Goal: Transaction & Acquisition: Purchase product/service

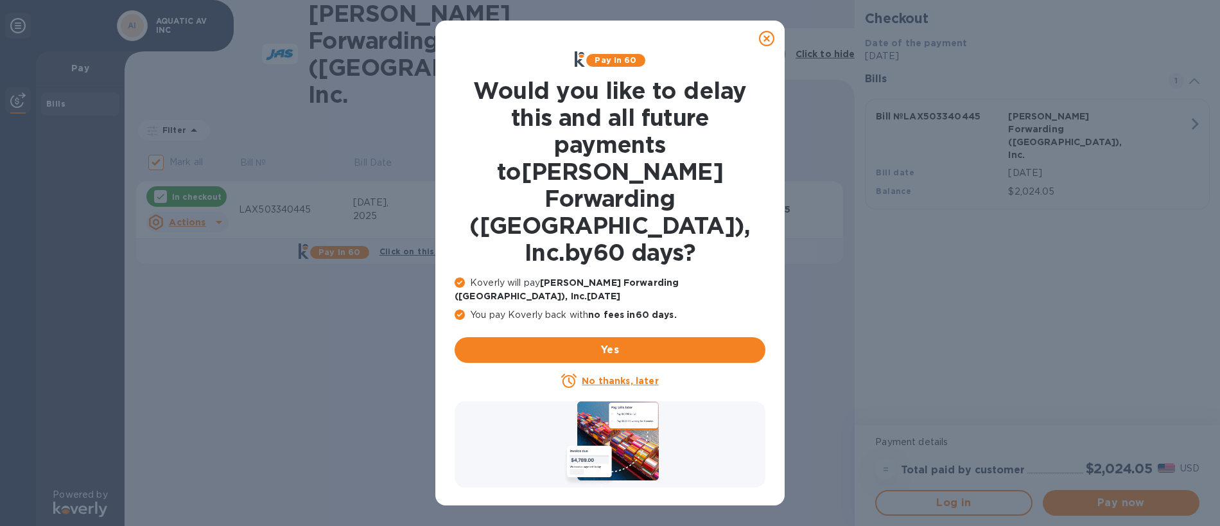
click at [768, 35] on icon at bounding box center [766, 38] width 15 height 15
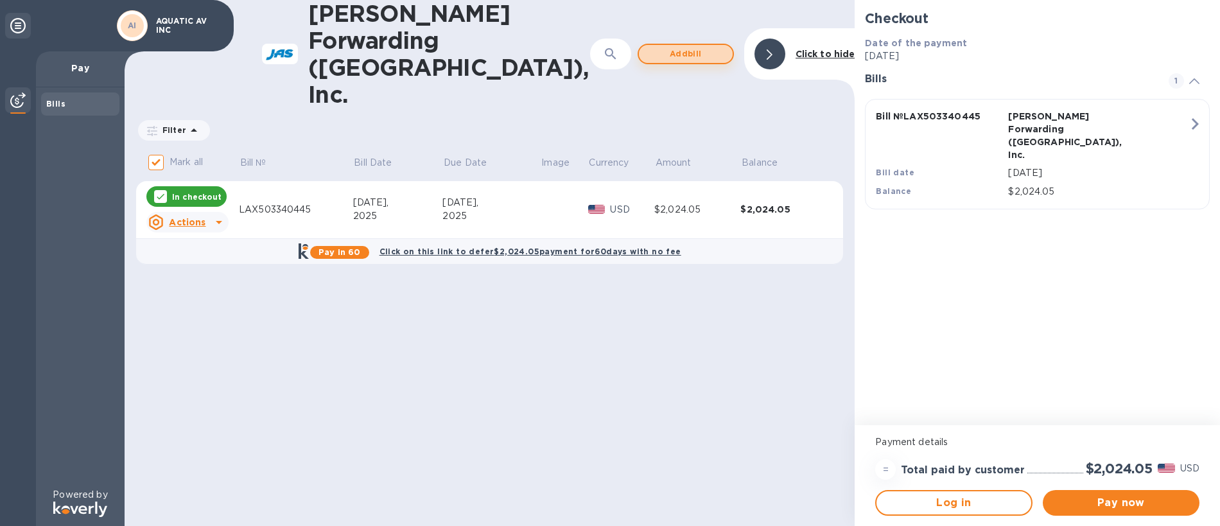
click at [681, 46] on span "Add bill" at bounding box center [685, 53] width 73 height 15
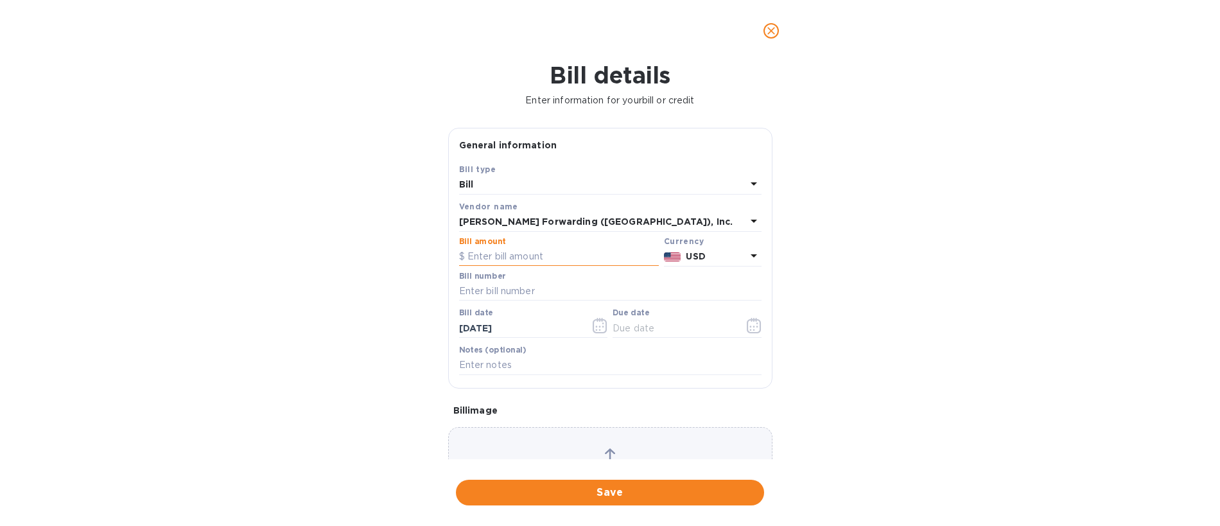
click at [487, 253] on input "text" at bounding box center [559, 256] width 200 height 19
type input "1,423.94"
click at [495, 290] on input "text" at bounding box center [610, 291] width 303 height 19
type input "LAX503369897"
click at [747, 330] on icon "button" at bounding box center [754, 325] width 14 height 15
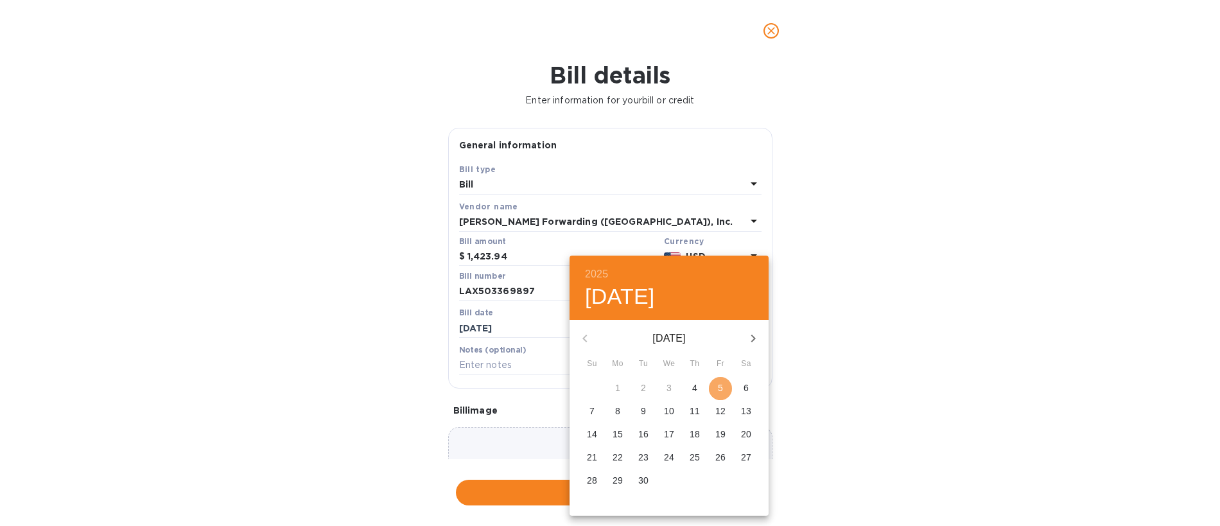
drag, startPoint x: 716, startPoint y: 389, endPoint x: 671, endPoint y: 394, distance: 45.3
click at [715, 389] on span "5" at bounding box center [720, 388] width 23 height 13
type input "[DATE]"
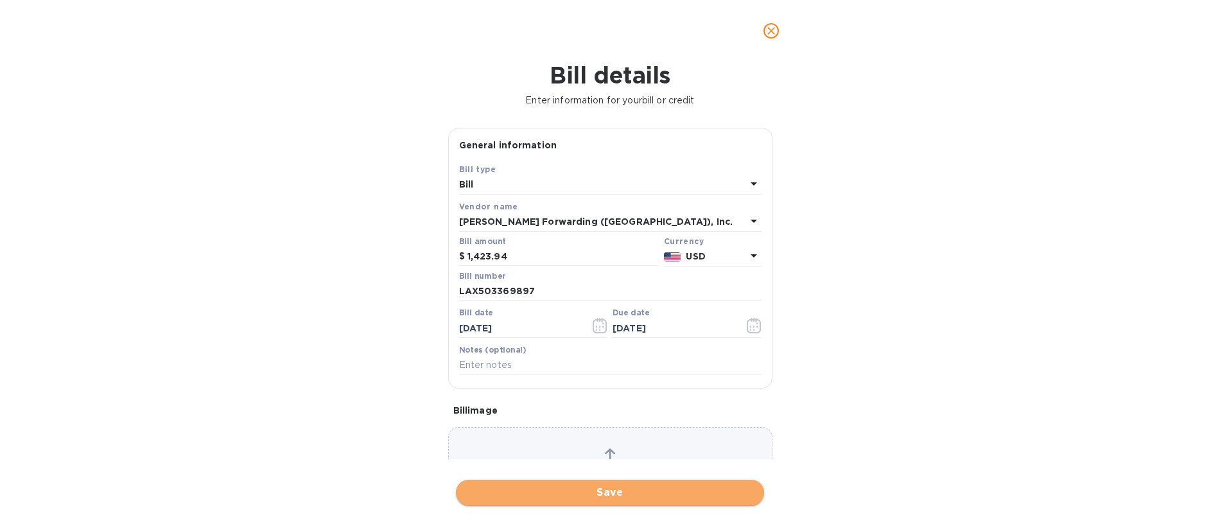
click at [608, 492] on span "Save" at bounding box center [610, 492] width 288 height 15
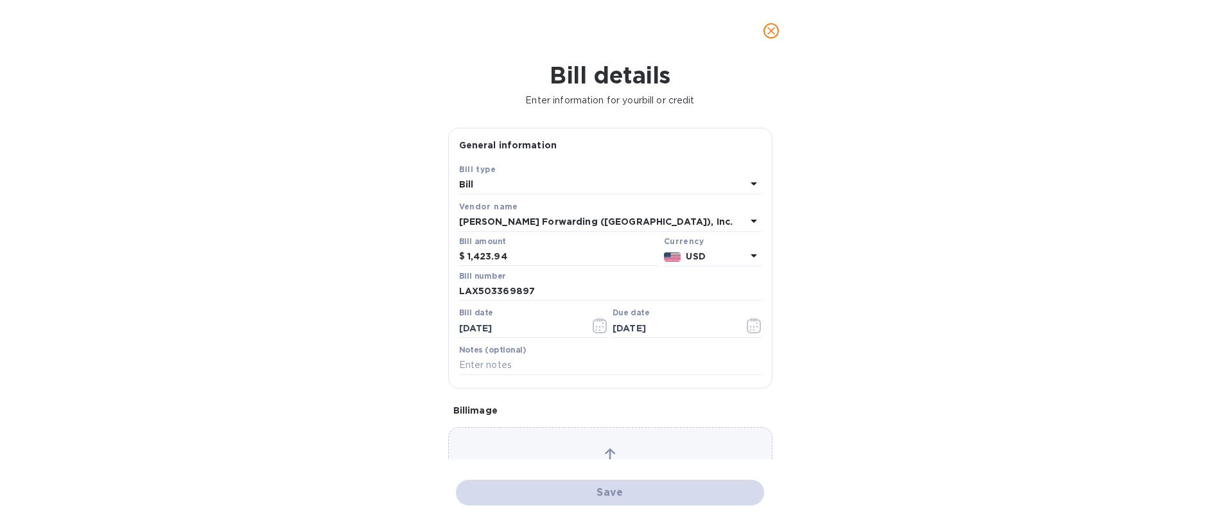
checkbox input "false"
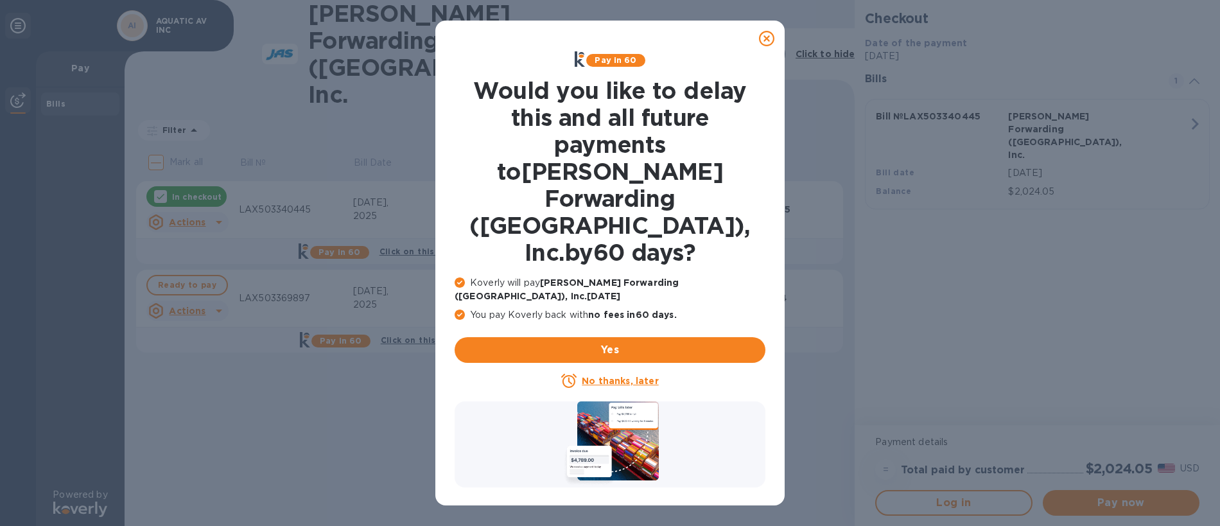
click at [766, 39] on icon at bounding box center [766, 38] width 15 height 15
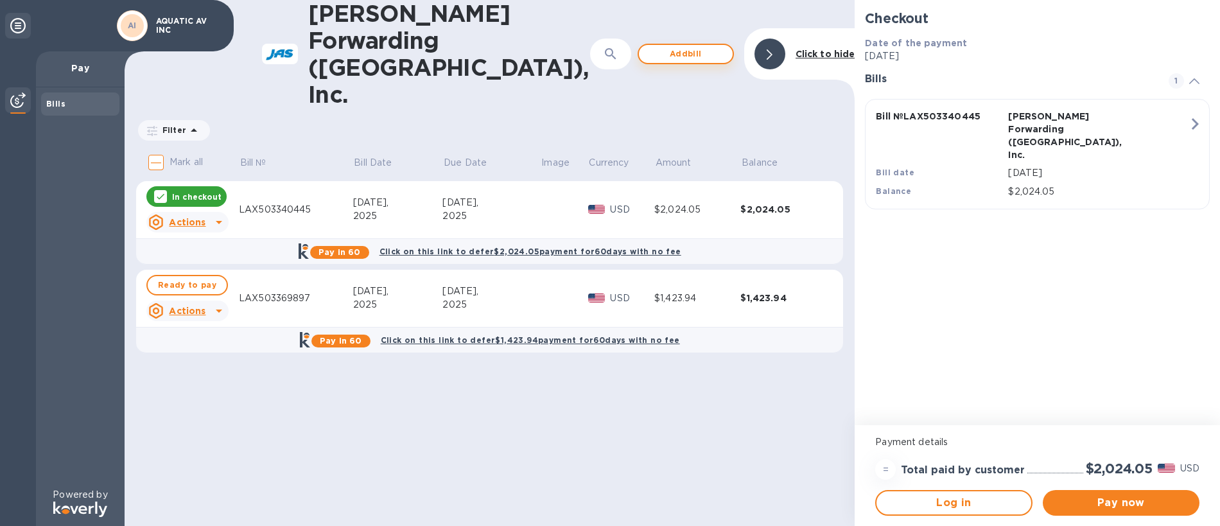
click at [688, 46] on span "Add bill" at bounding box center [685, 53] width 73 height 15
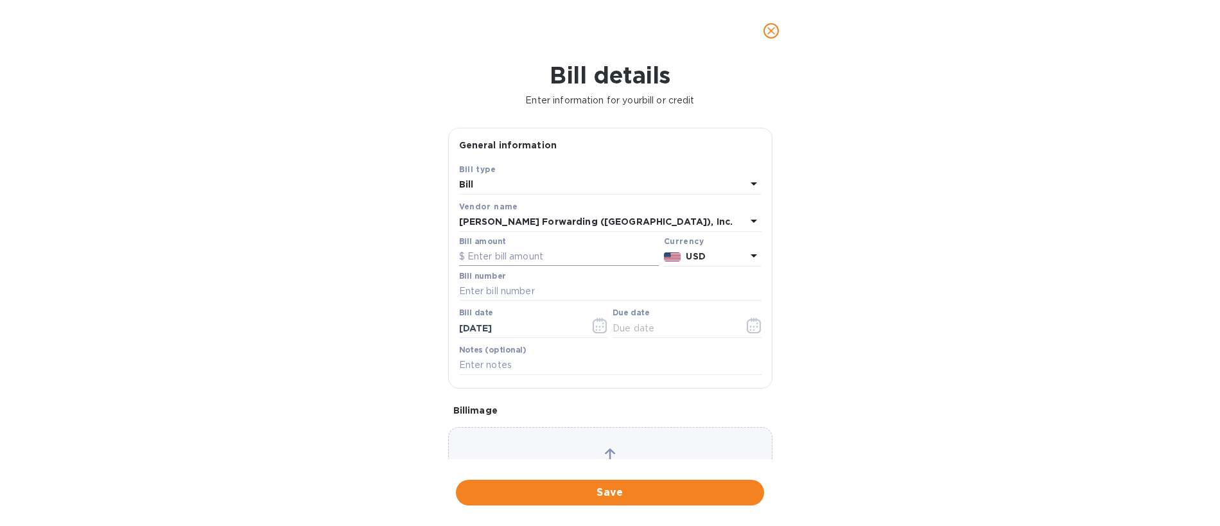
click at [490, 258] on input "text" at bounding box center [559, 256] width 200 height 19
type input "100.00"
click at [478, 286] on input "text" at bounding box center [610, 291] width 303 height 19
type input "LAX503363788"
click at [748, 322] on icon "button" at bounding box center [754, 325] width 15 height 15
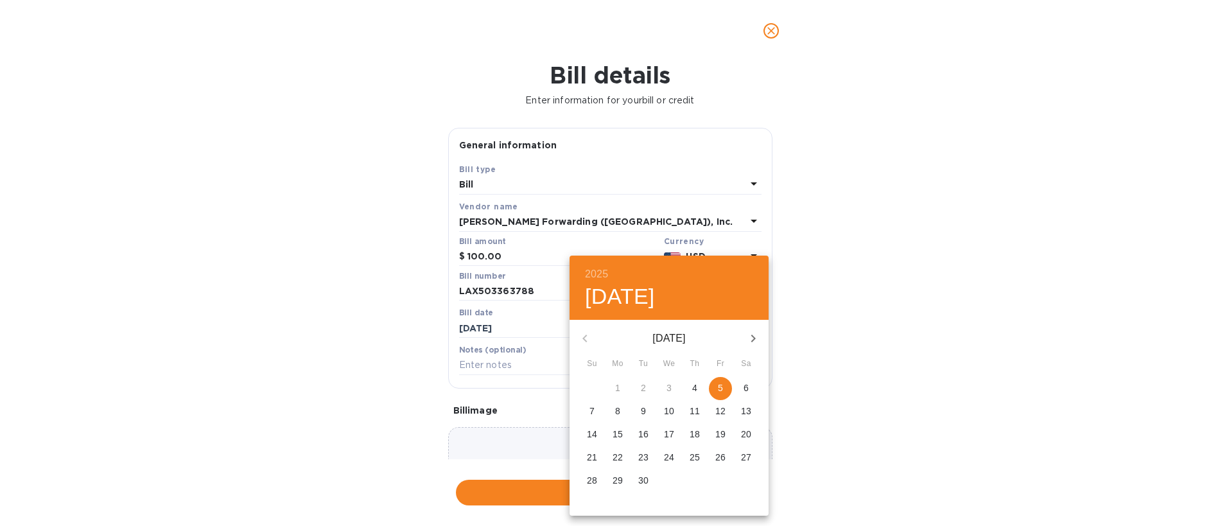
click at [714, 389] on span "5" at bounding box center [720, 388] width 23 height 13
type input "[DATE]"
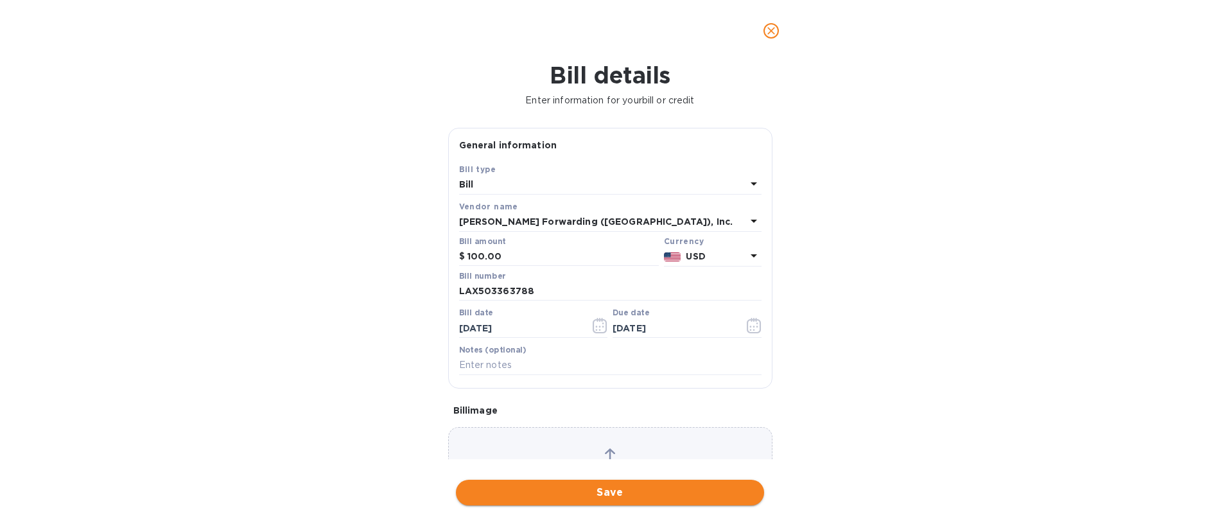
click at [604, 491] on span "Save" at bounding box center [610, 492] width 288 height 15
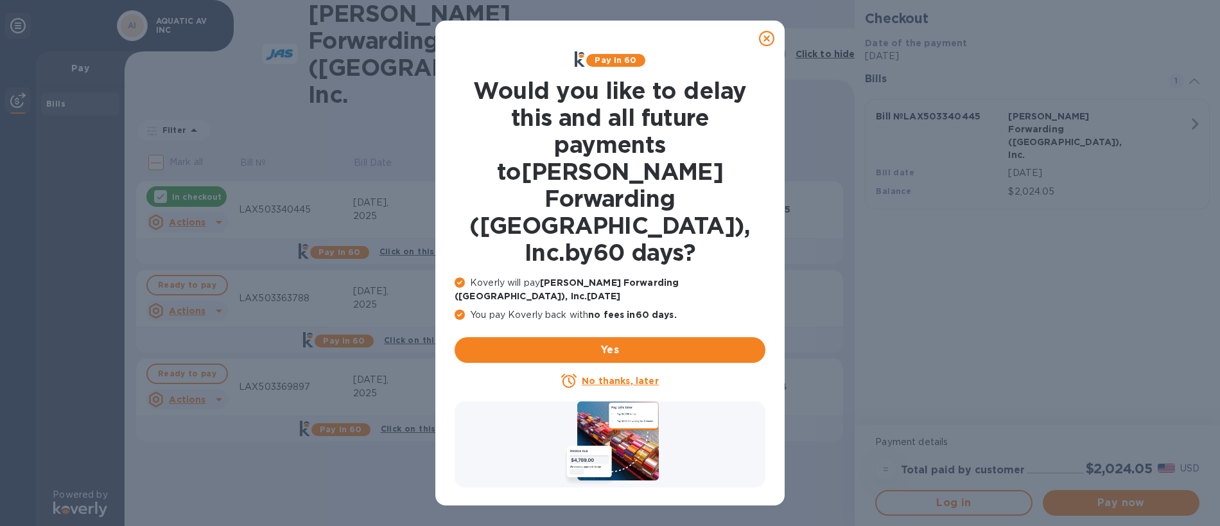
click at [763, 39] on icon at bounding box center [766, 38] width 15 height 15
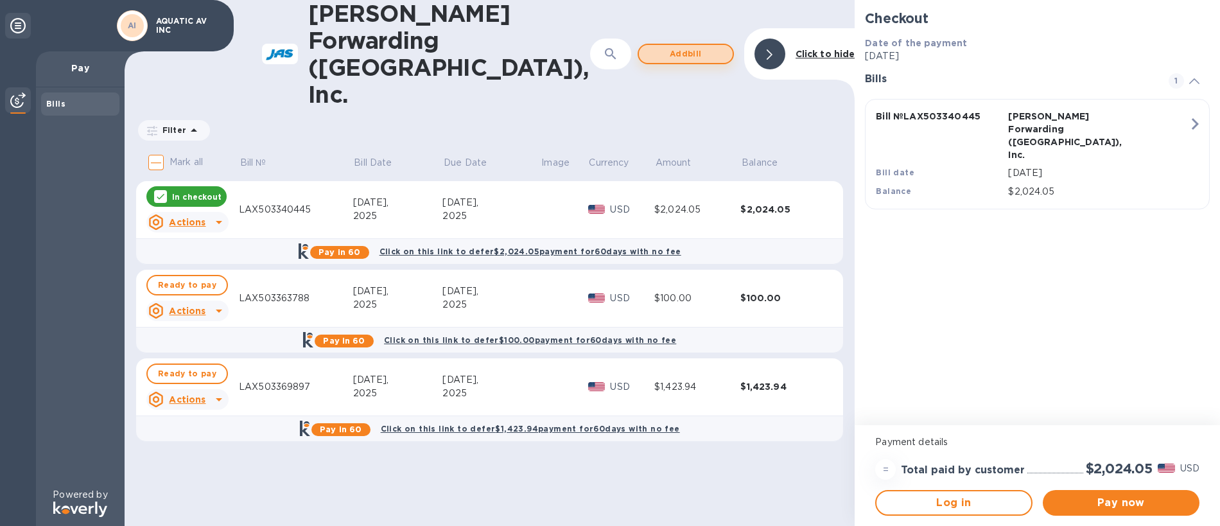
click at [682, 46] on span "Add bill" at bounding box center [685, 53] width 73 height 15
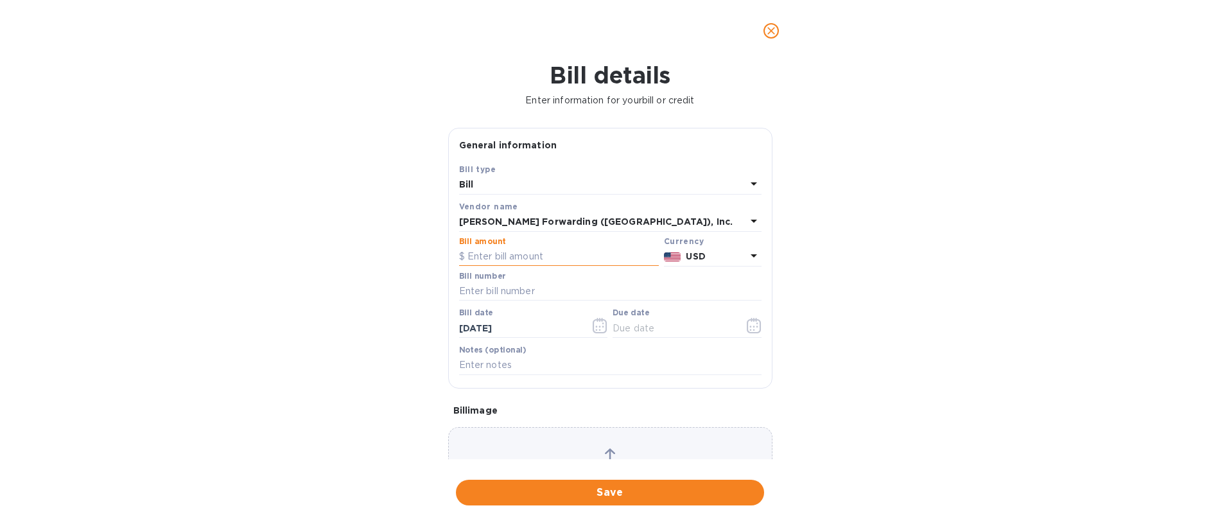
click at [519, 252] on input "text" at bounding box center [559, 256] width 200 height 19
type input "25.00"
click at [538, 294] on input "text" at bounding box center [610, 291] width 303 height 19
type input "LAX503363782"
click at [749, 328] on icon "button" at bounding box center [754, 325] width 15 height 15
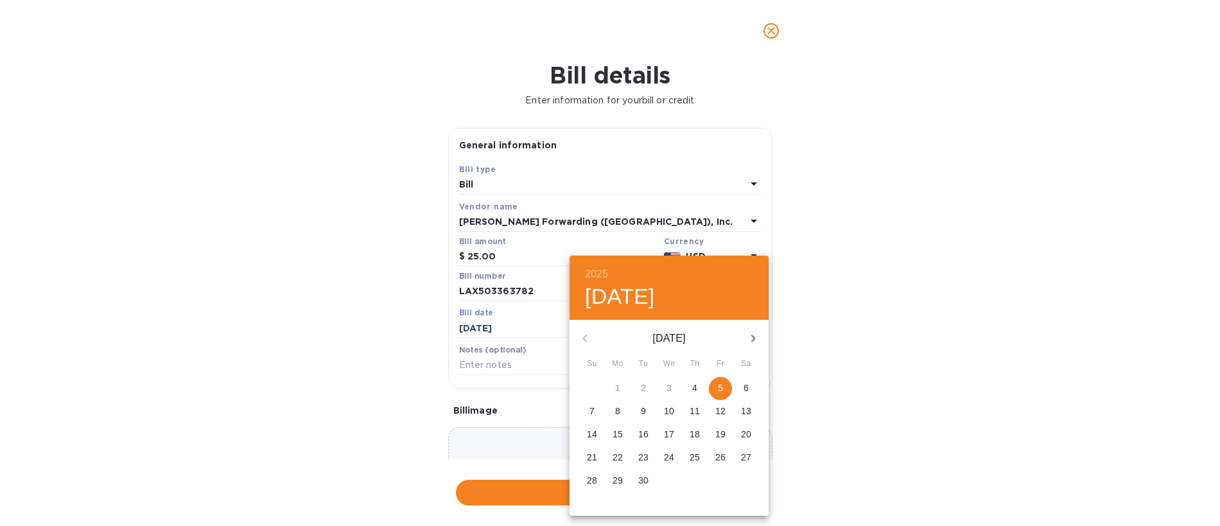
click at [718, 389] on p "5" at bounding box center [720, 388] width 5 height 13
type input "[DATE]"
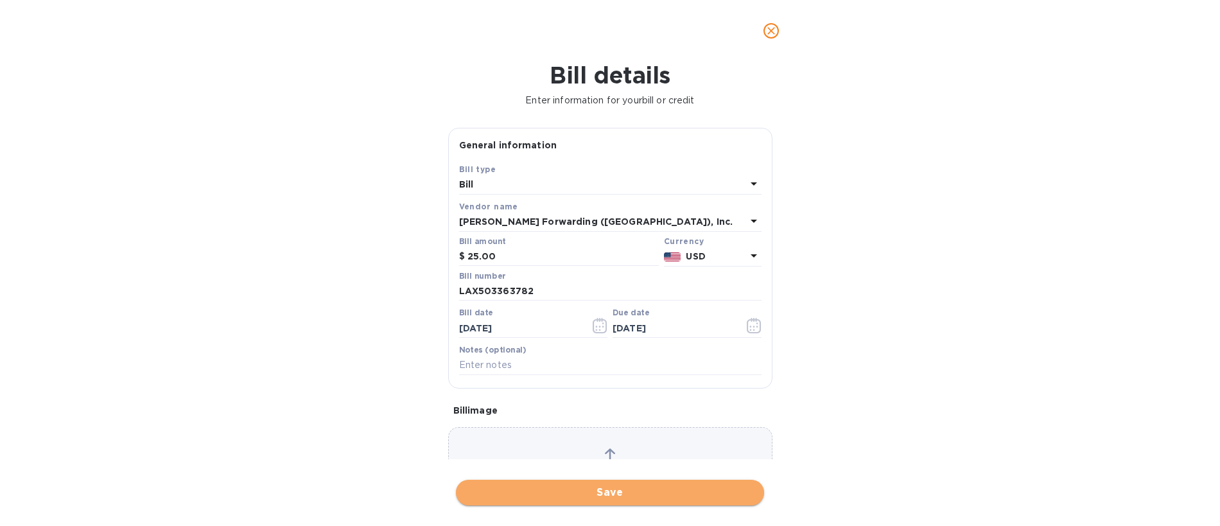
click at [636, 491] on span "Save" at bounding box center [610, 492] width 288 height 15
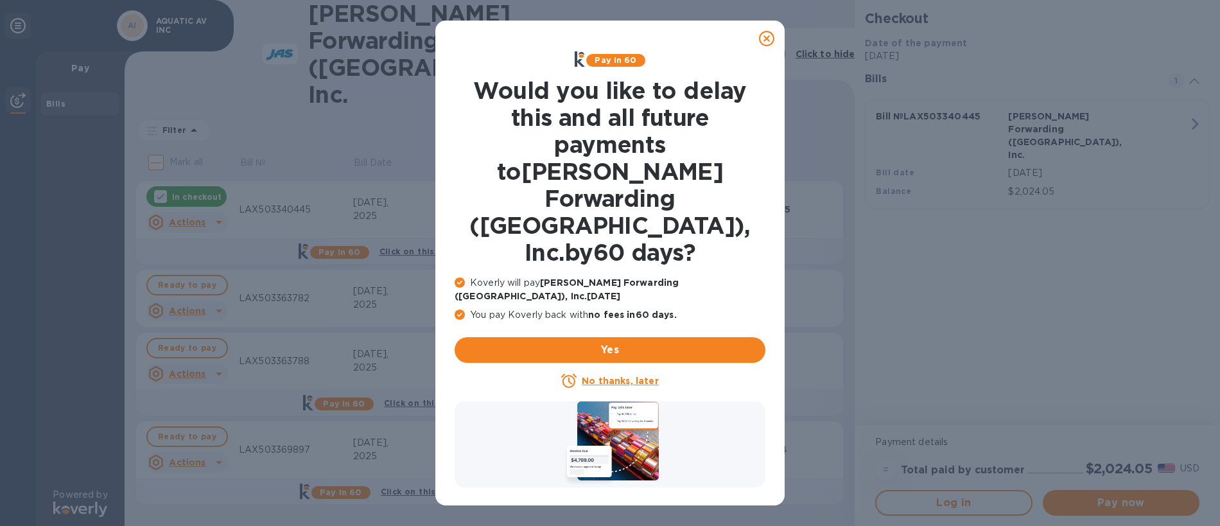
click at [768, 35] on icon at bounding box center [766, 38] width 15 height 15
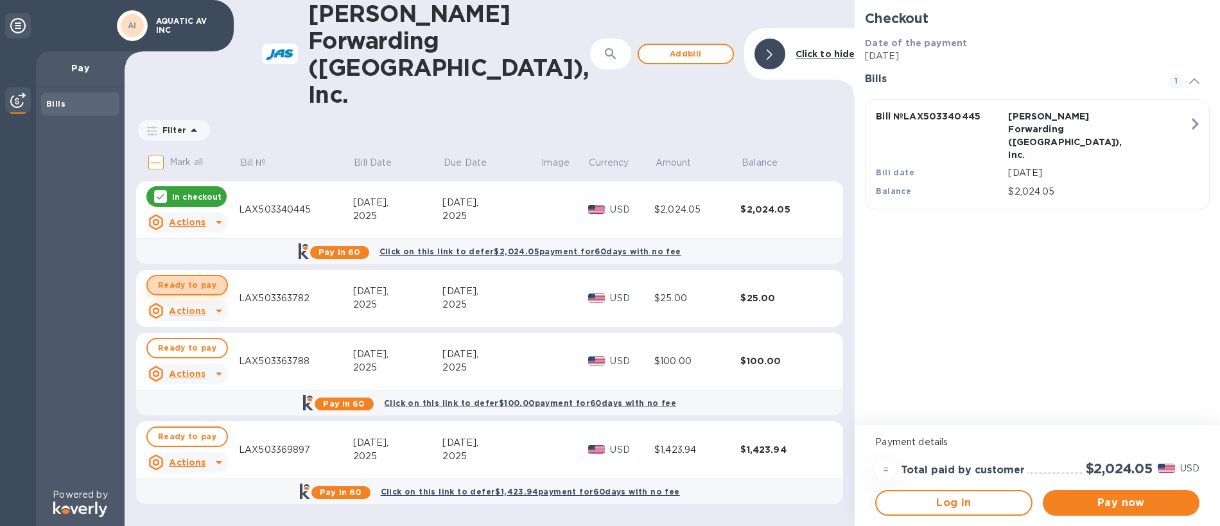
click at [189, 277] on span "Ready to pay" at bounding box center [187, 284] width 58 height 15
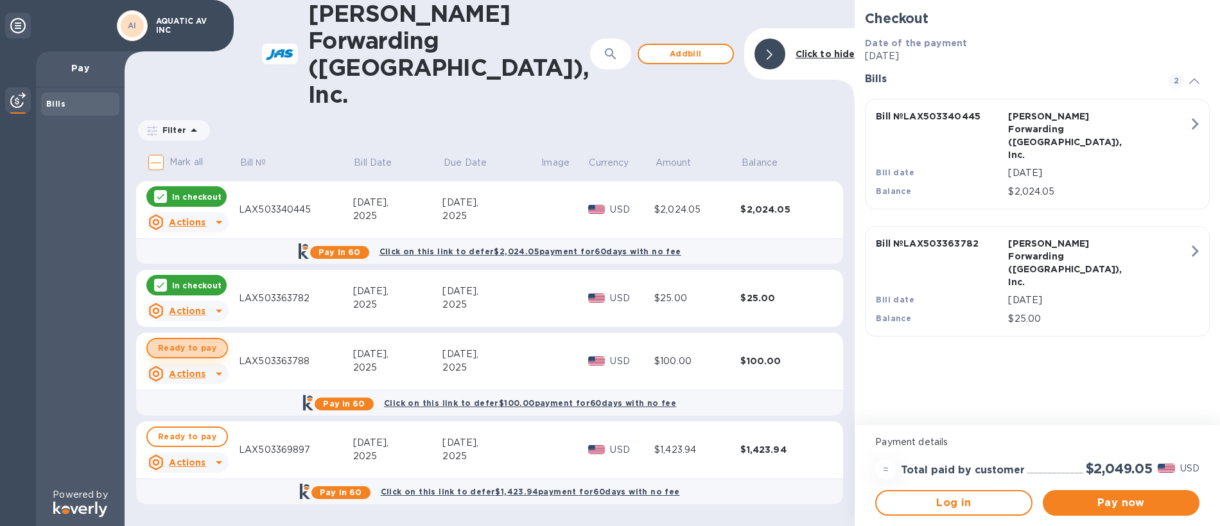
click at [171, 340] on span "Ready to pay" at bounding box center [187, 347] width 58 height 15
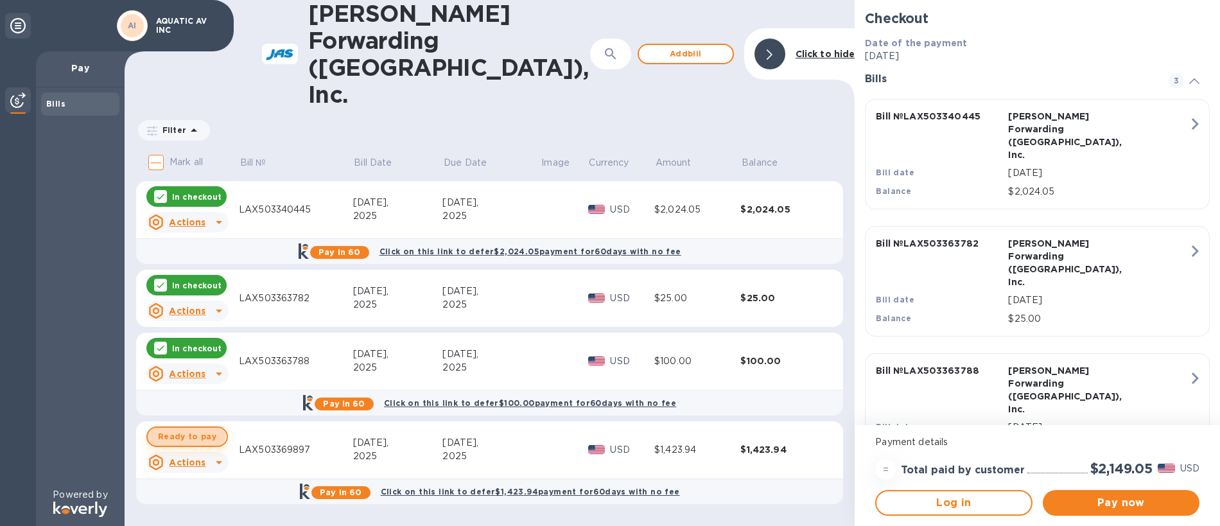
click at [155, 426] on button "Ready to pay" at bounding box center [187, 436] width 82 height 21
checkbox input "true"
click at [1096, 509] on span "Pay now" at bounding box center [1121, 502] width 136 height 15
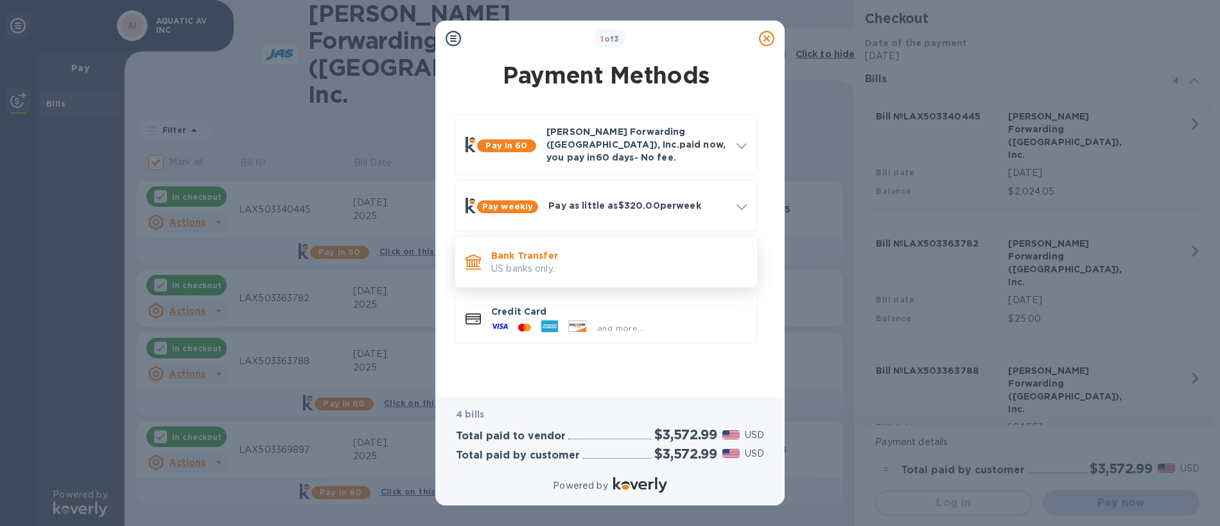
click at [486, 258] on div "Bank Transfer US banks only." at bounding box center [619, 262] width 266 height 37
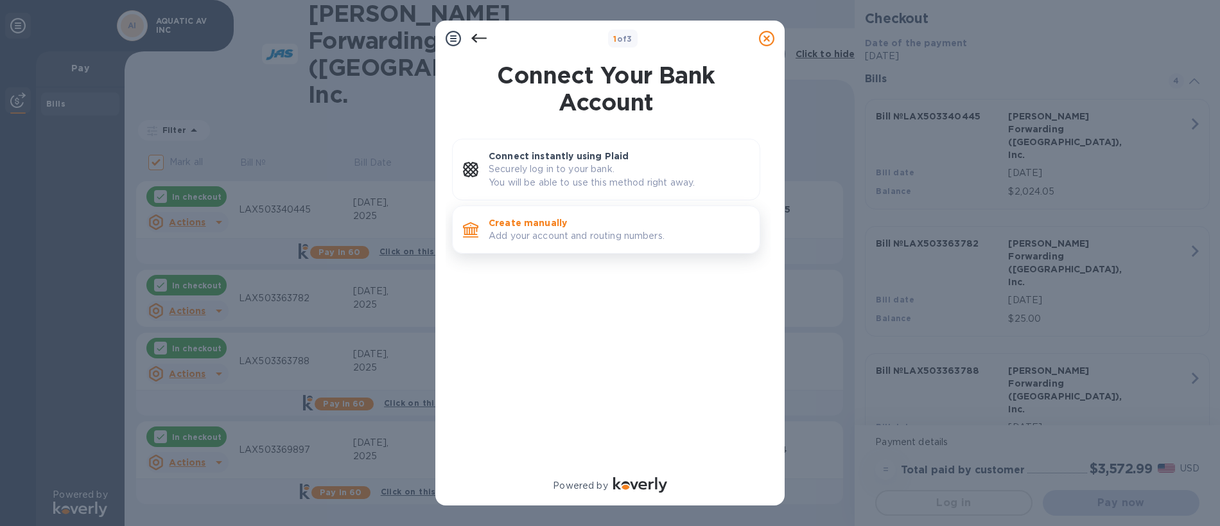
click at [495, 243] on div "Create manually Add your account and routing numbers." at bounding box center [619, 229] width 271 height 37
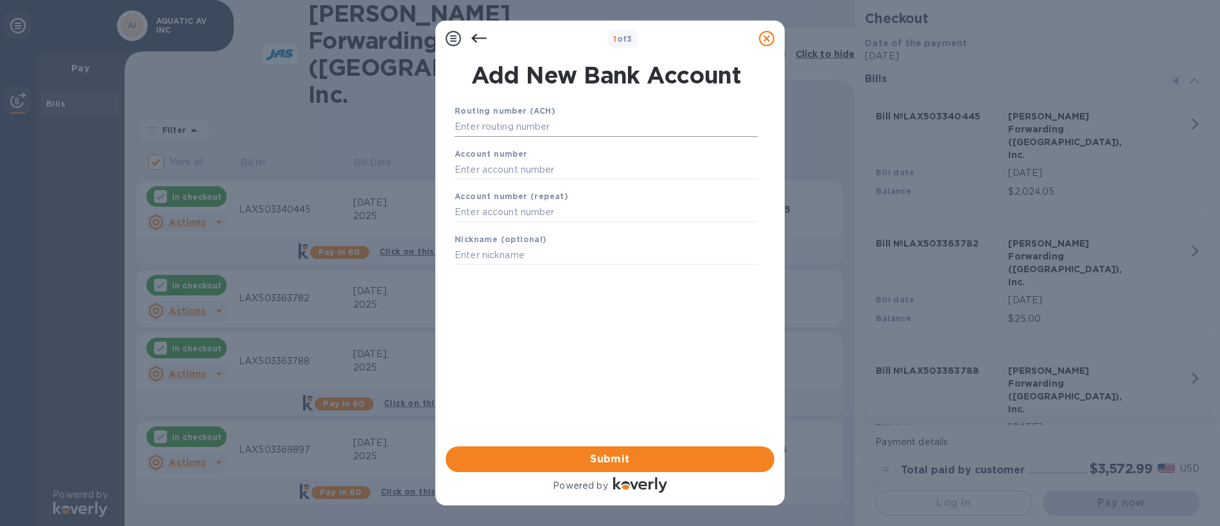
click at [540, 120] on input "text" at bounding box center [606, 127] width 303 height 19
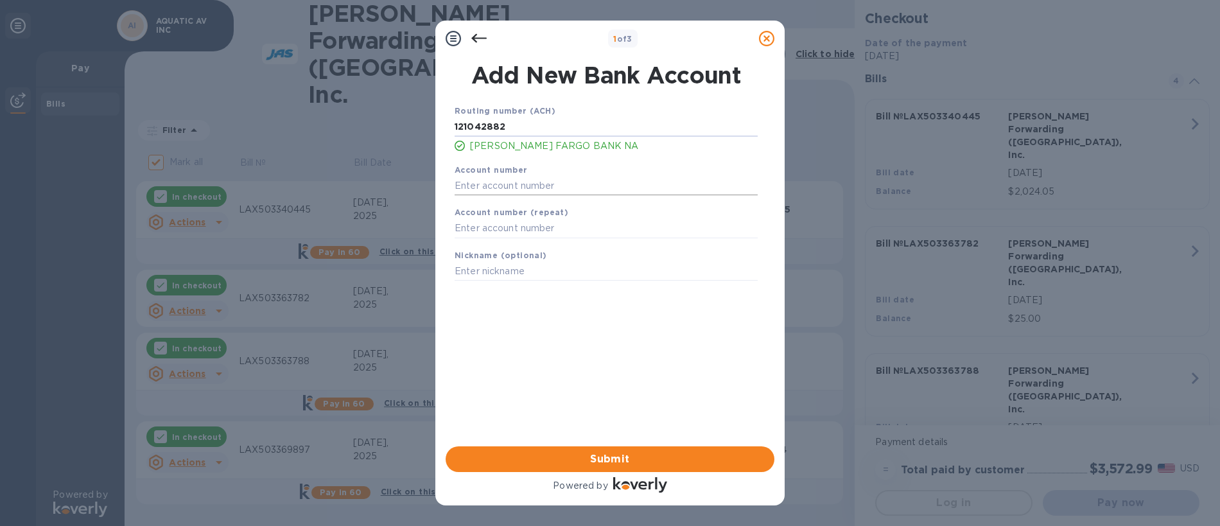
type input "121042882"
click at [535, 180] on input "text" at bounding box center [606, 185] width 303 height 19
type input "1806102234"
click at [534, 216] on b "Account number (repeat)" at bounding box center [512, 212] width 114 height 10
click at [527, 236] on input "text" at bounding box center [606, 228] width 303 height 19
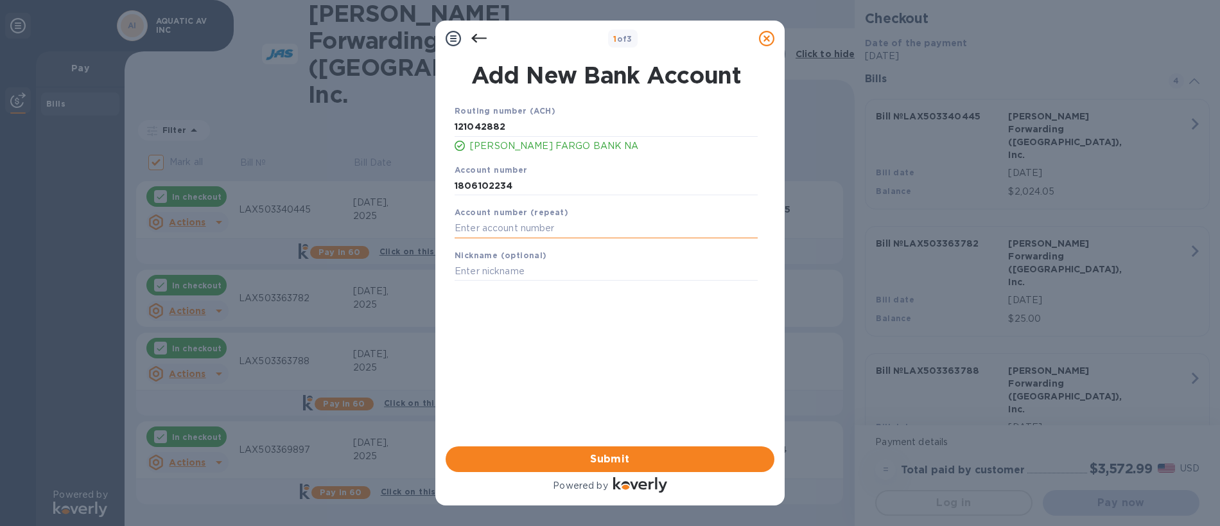
click at [527, 234] on input "text" at bounding box center [606, 228] width 303 height 19
type input "1806102234"
click at [525, 265] on input "text" at bounding box center [606, 271] width 303 height 19
type input "AV"
click at [628, 457] on span "Submit" at bounding box center [610, 459] width 308 height 15
